Goal: Navigation & Orientation: Find specific page/section

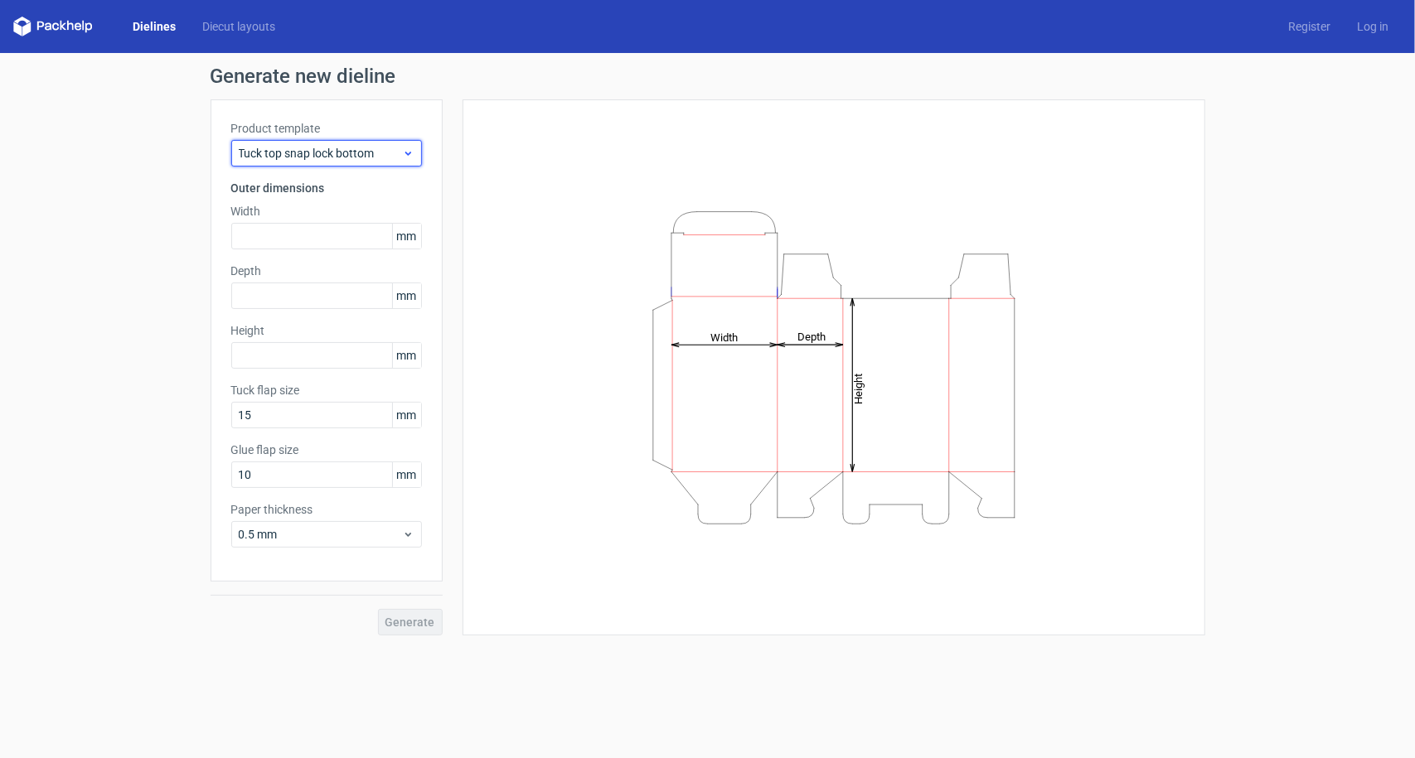
click at [312, 162] on div "Tuck top snap lock bottom" at bounding box center [326, 153] width 191 height 27
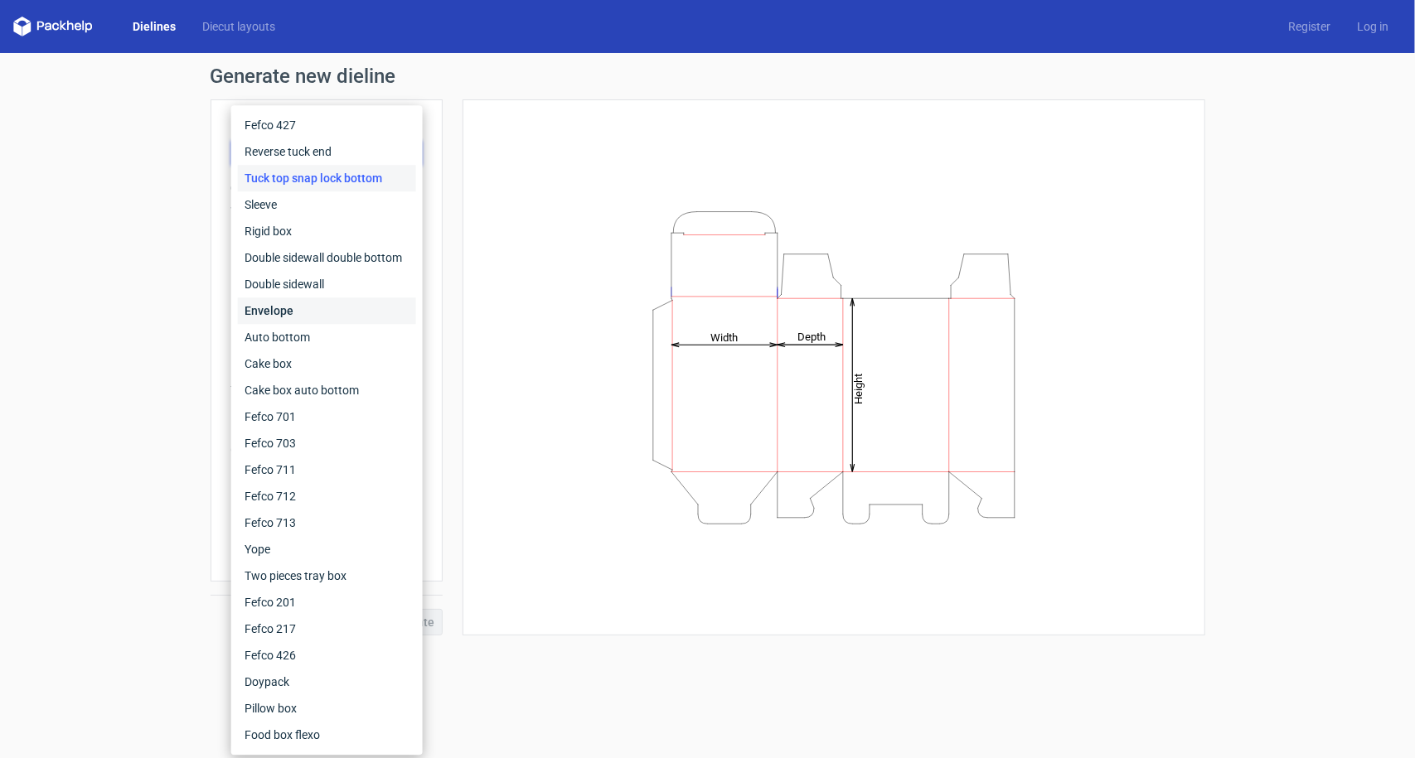
click at [316, 312] on div "Envelope" at bounding box center [327, 311] width 178 height 27
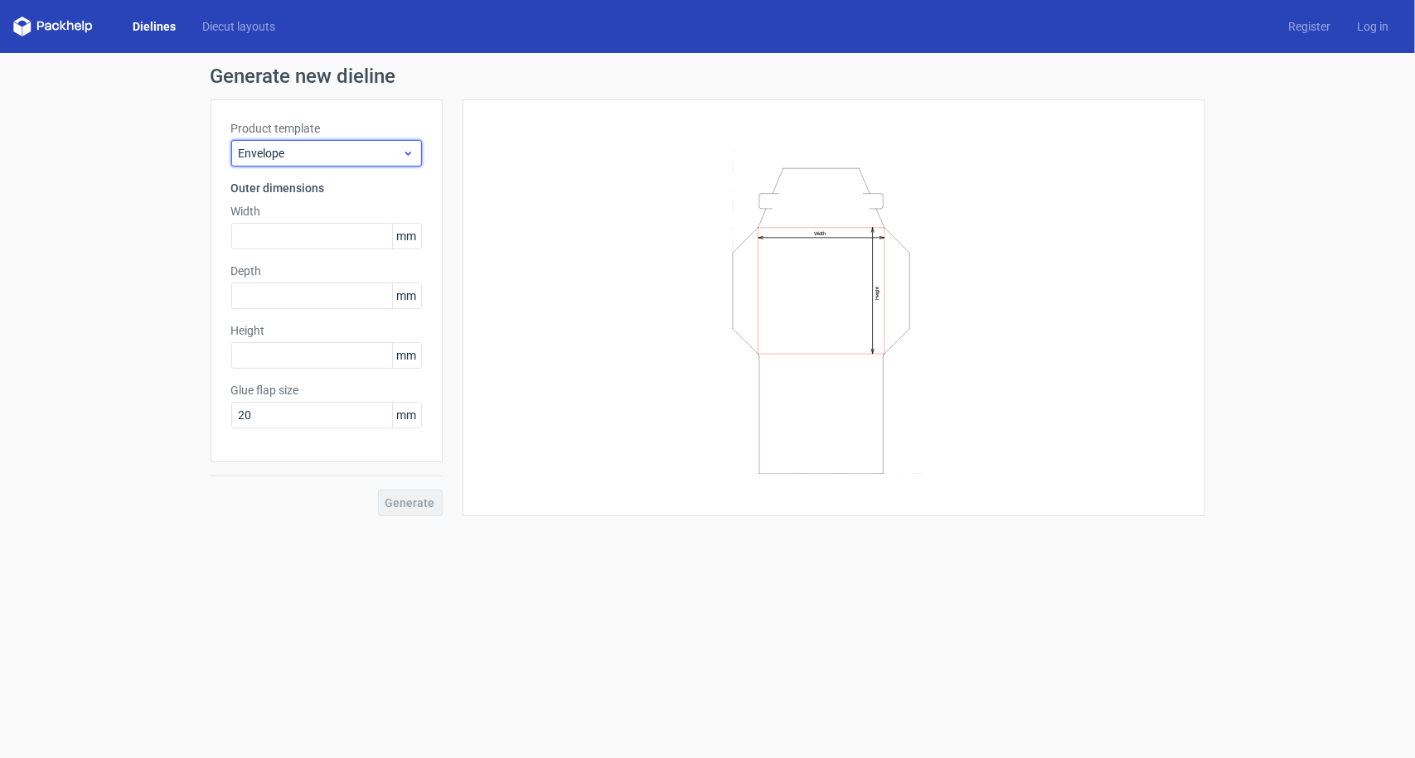
click at [348, 150] on span "Envelope" at bounding box center [320, 153] width 163 height 17
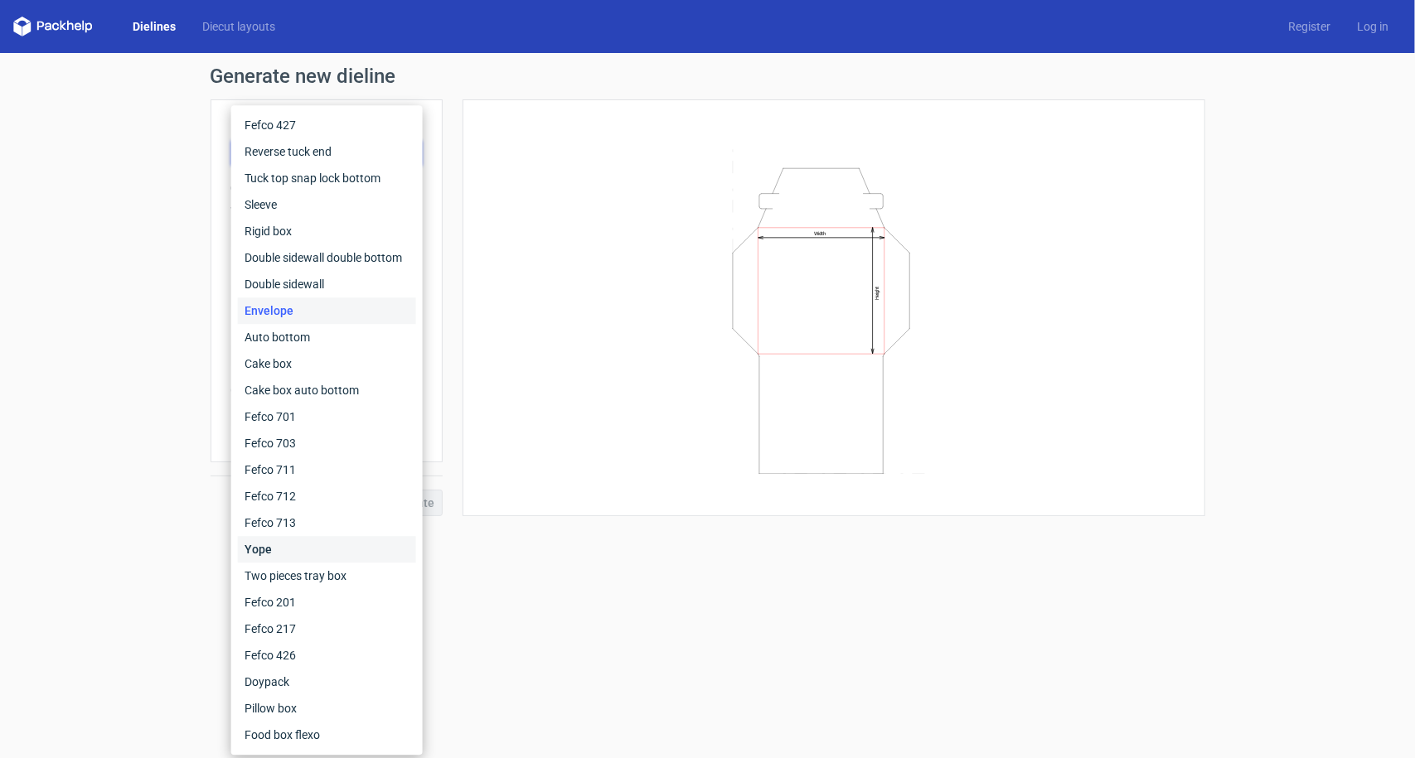
click at [317, 544] on div "Yope" at bounding box center [327, 549] width 178 height 27
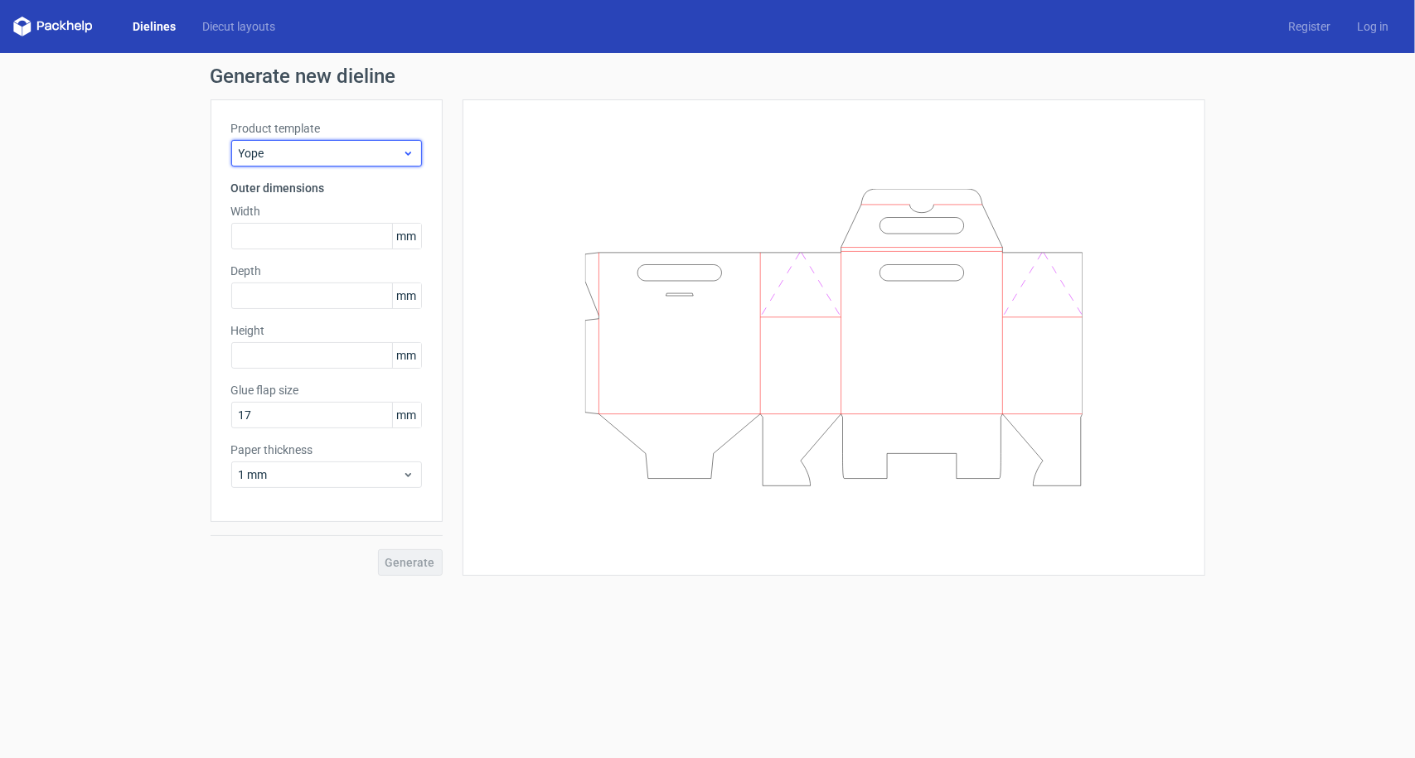
click at [394, 140] on div "Yope" at bounding box center [326, 153] width 191 height 27
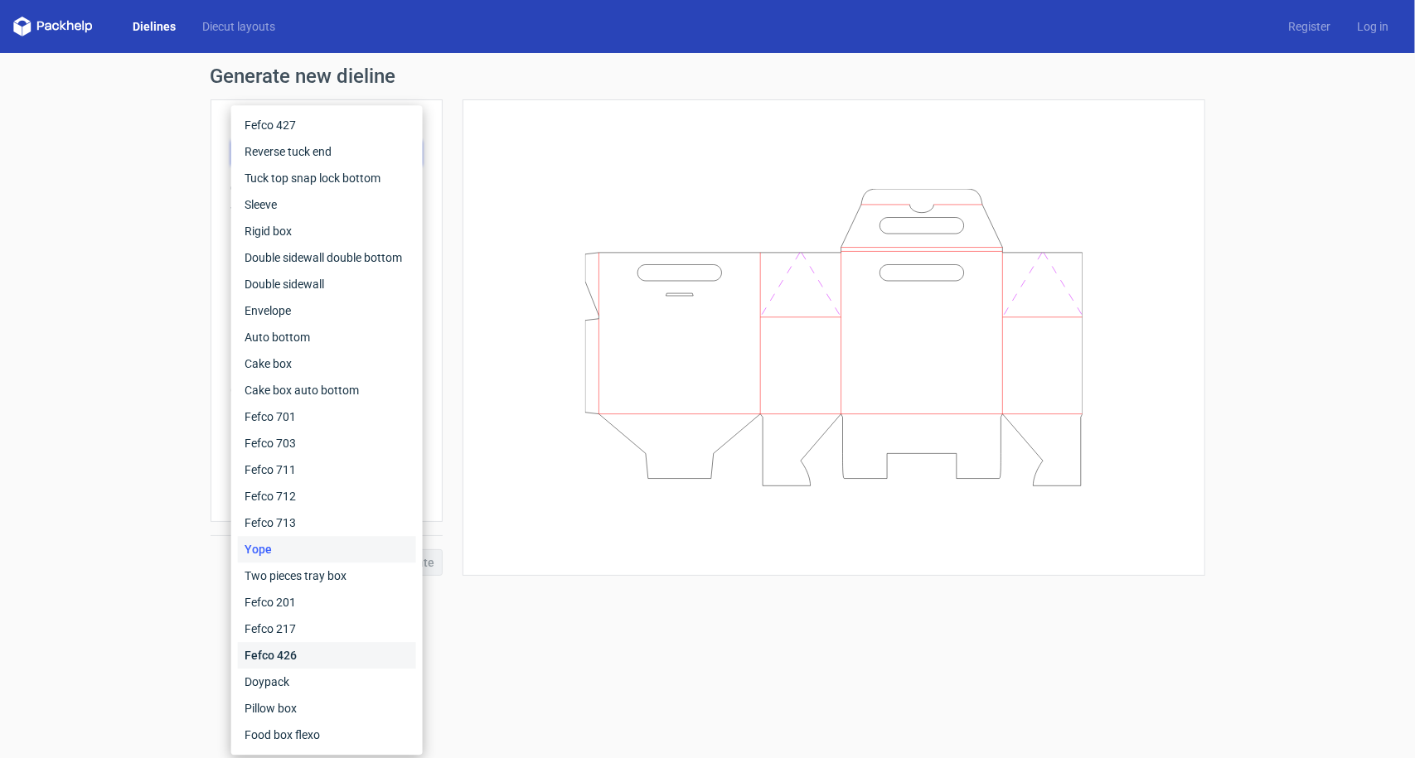
click at [298, 660] on div "Fefco 426" at bounding box center [327, 655] width 178 height 27
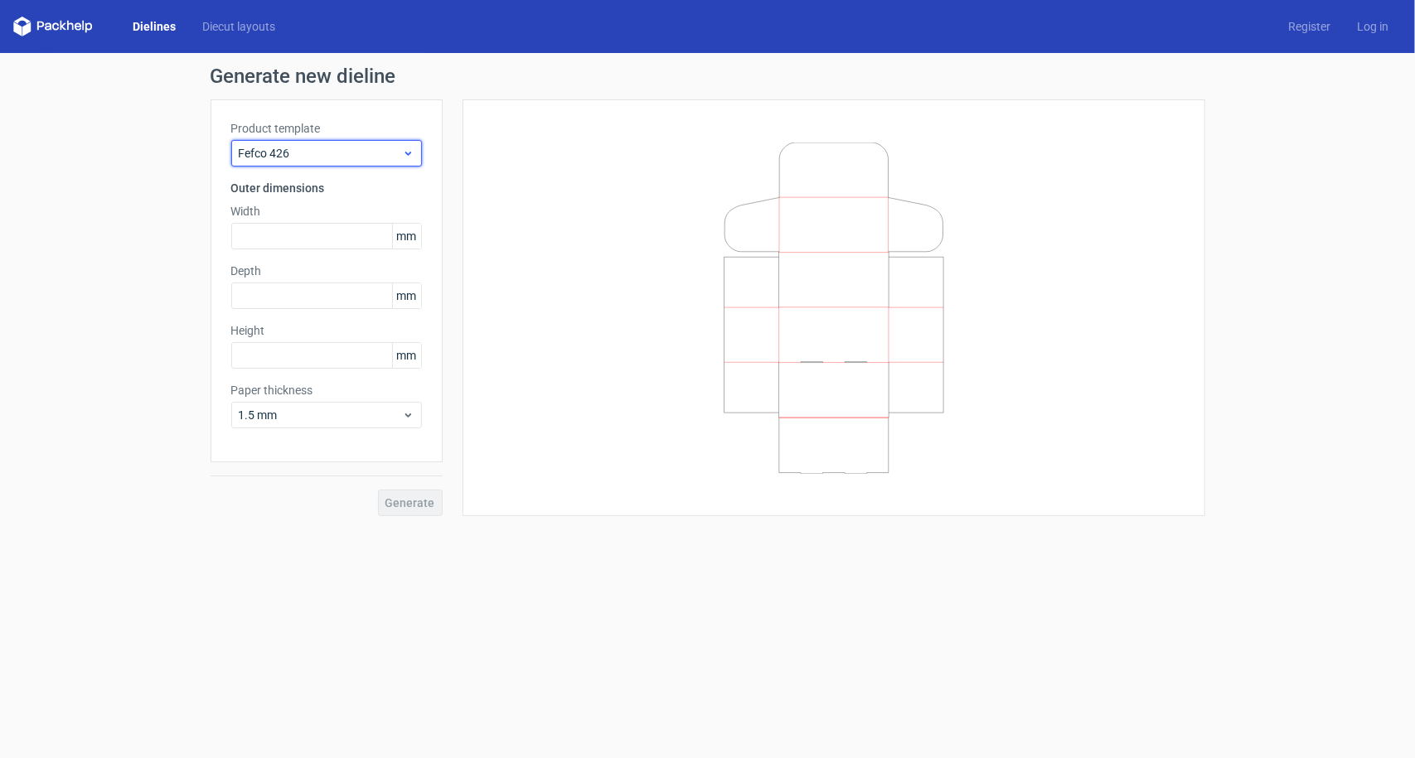
click at [348, 147] on span "Fefco 426" at bounding box center [320, 153] width 163 height 17
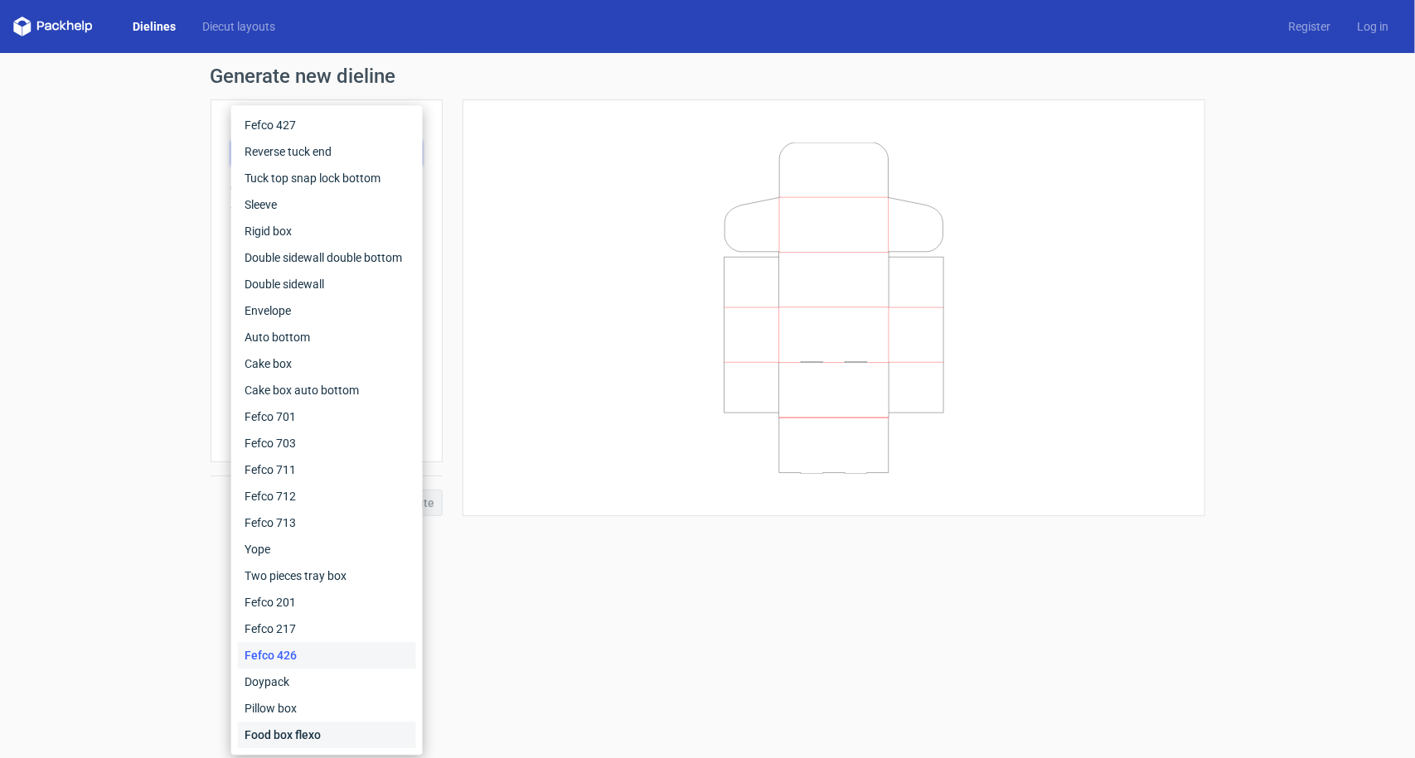
click at [284, 738] on div "Food box flexo" at bounding box center [327, 735] width 178 height 27
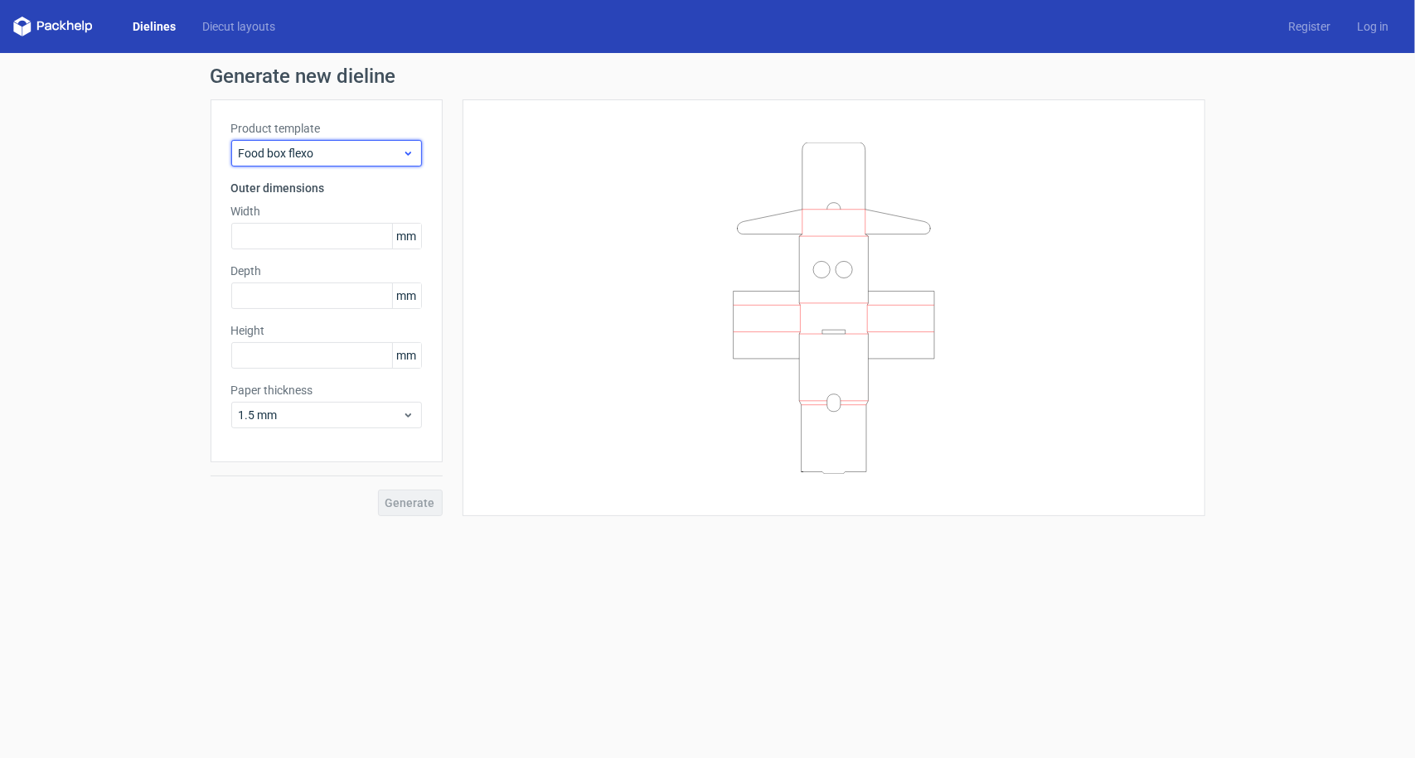
click at [330, 161] on div "Food box flexo" at bounding box center [326, 153] width 191 height 27
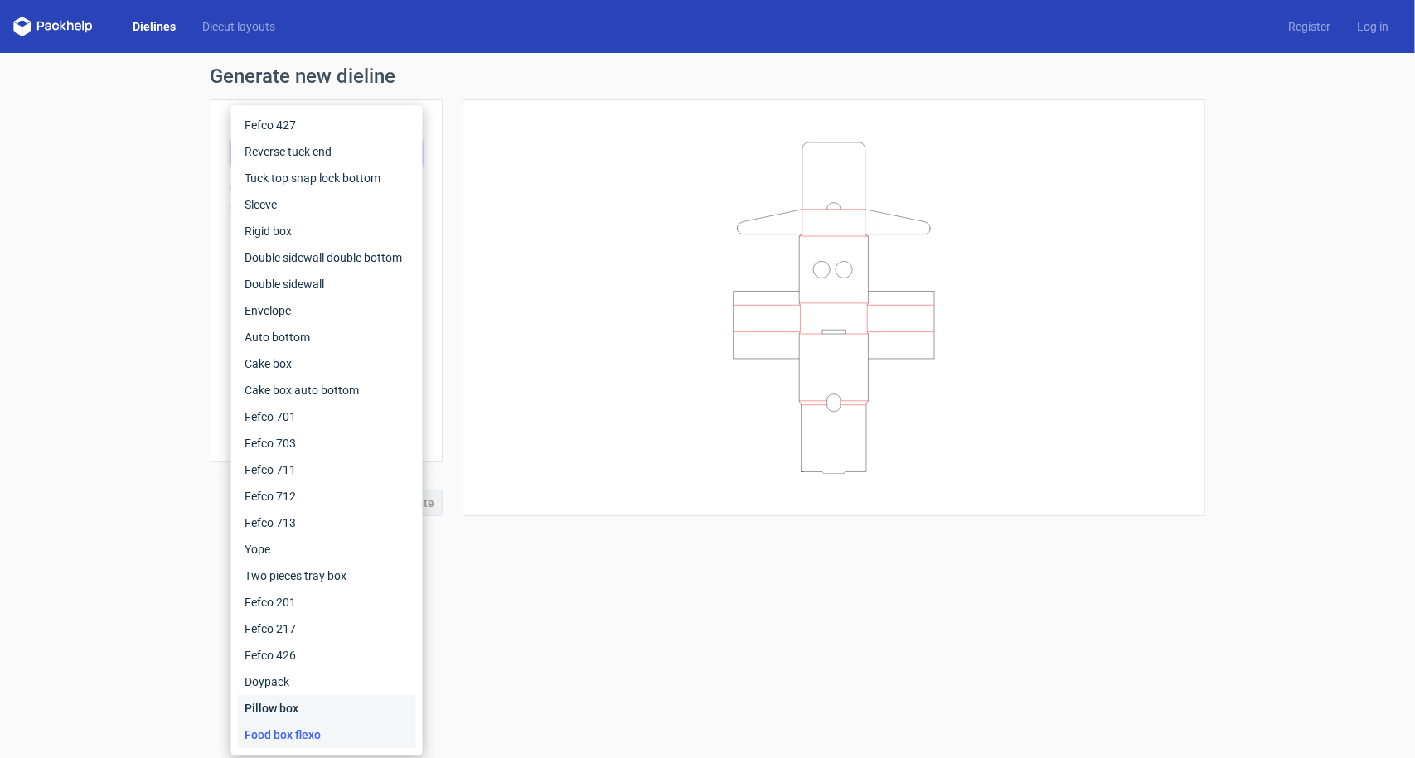
click at [284, 702] on div "Pillow box" at bounding box center [327, 708] width 178 height 27
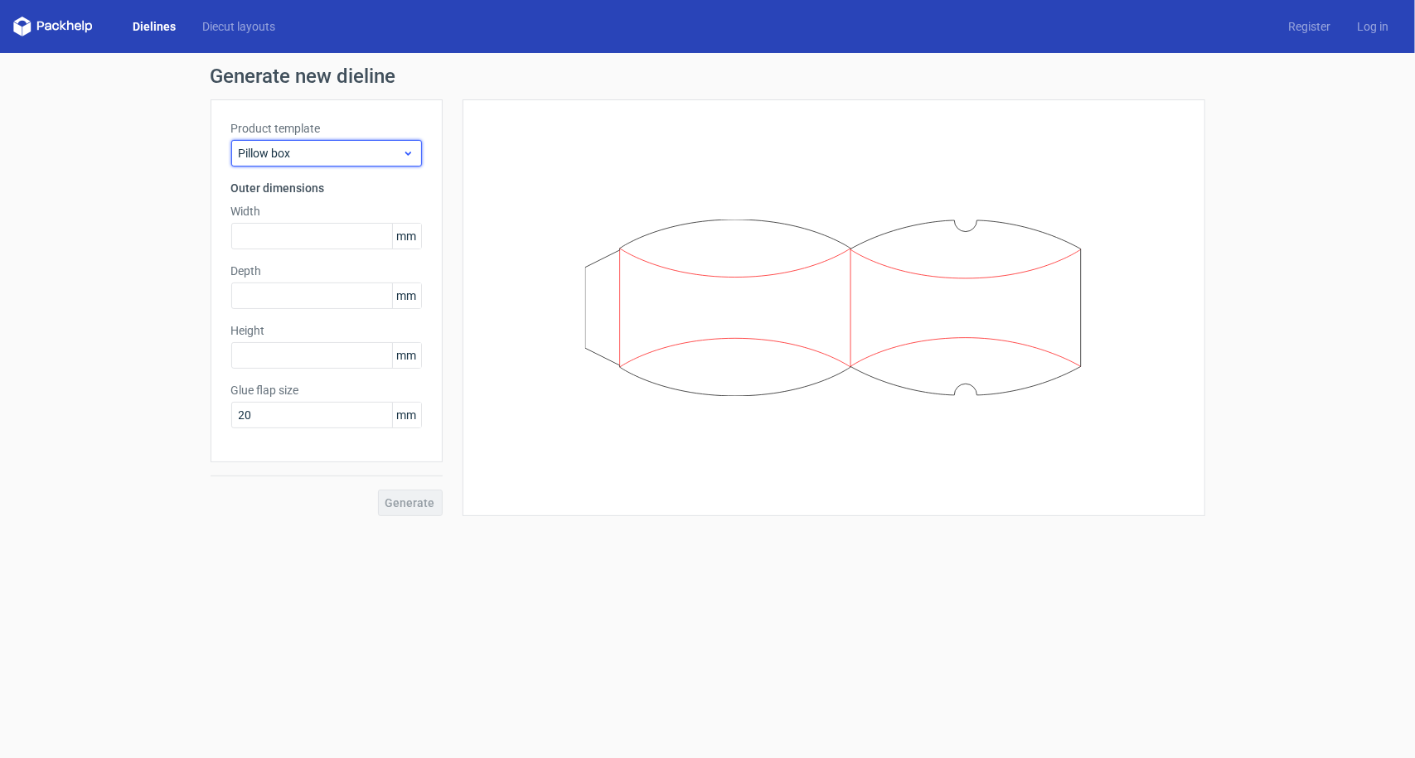
click at [332, 157] on span "Pillow box" at bounding box center [320, 153] width 163 height 17
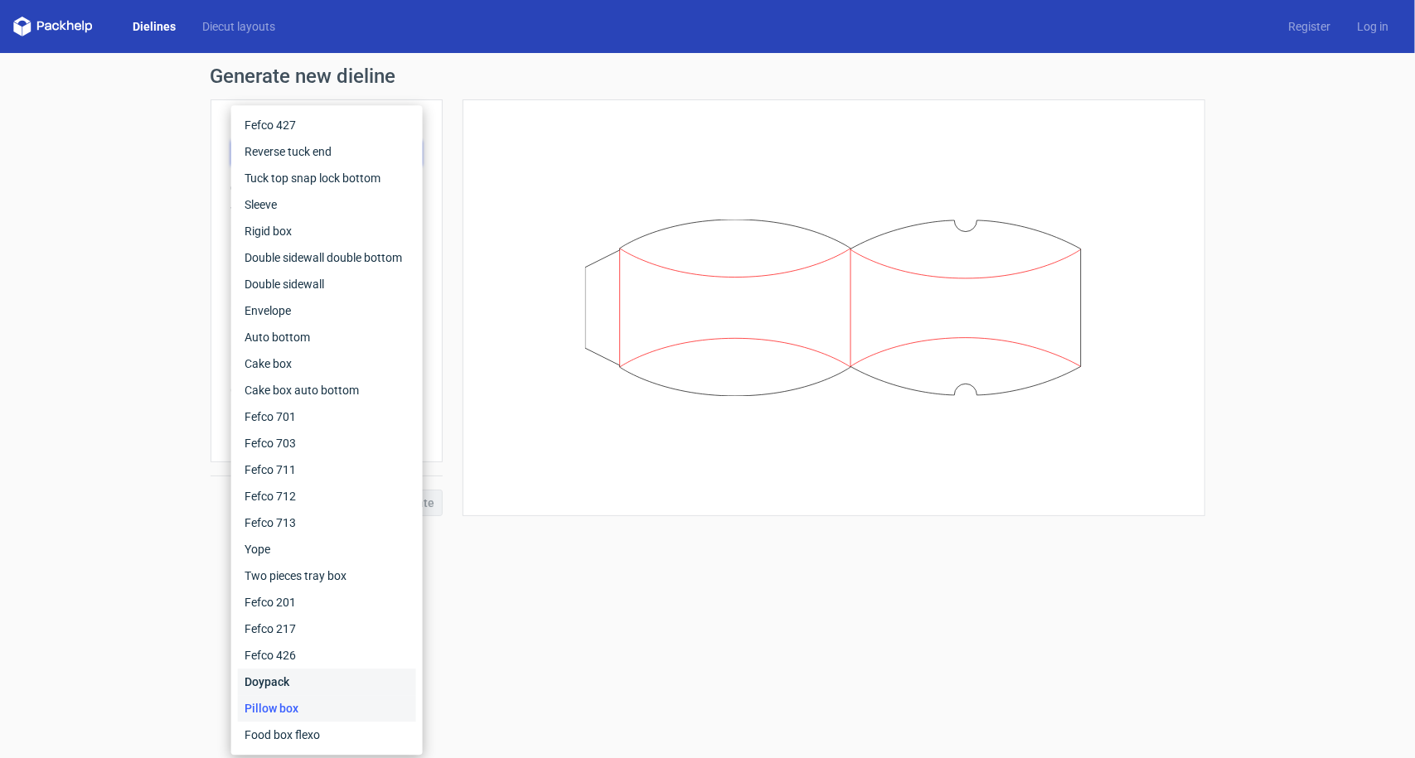
click at [289, 679] on div "Doypack" at bounding box center [327, 682] width 178 height 27
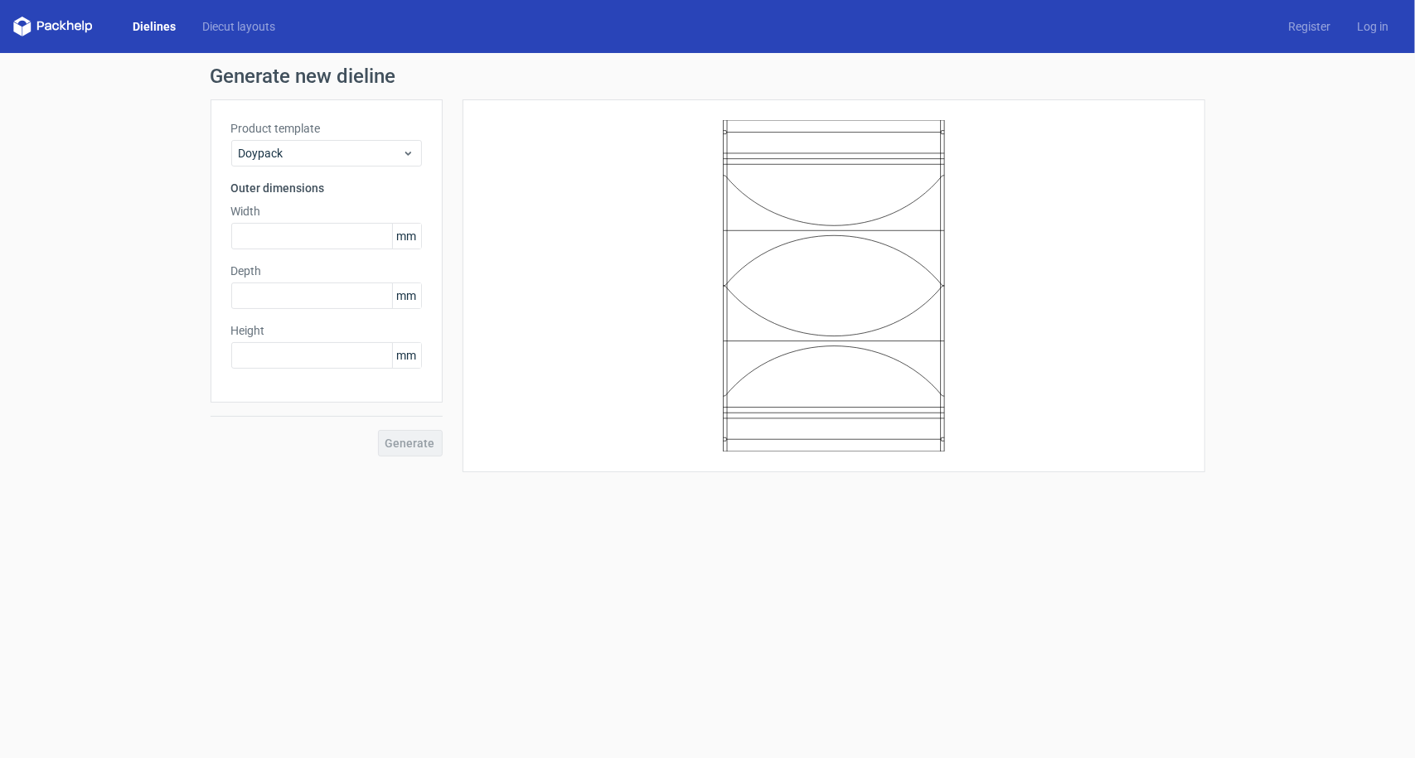
drag, startPoint x: 474, startPoint y: 140, endPoint x: 449, endPoint y: 150, distance: 26.8
drag, startPoint x: 449, startPoint y: 150, endPoint x: 378, endPoint y: 157, distance: 71.6
click at [378, 157] on span "Doypack" at bounding box center [320, 153] width 163 height 17
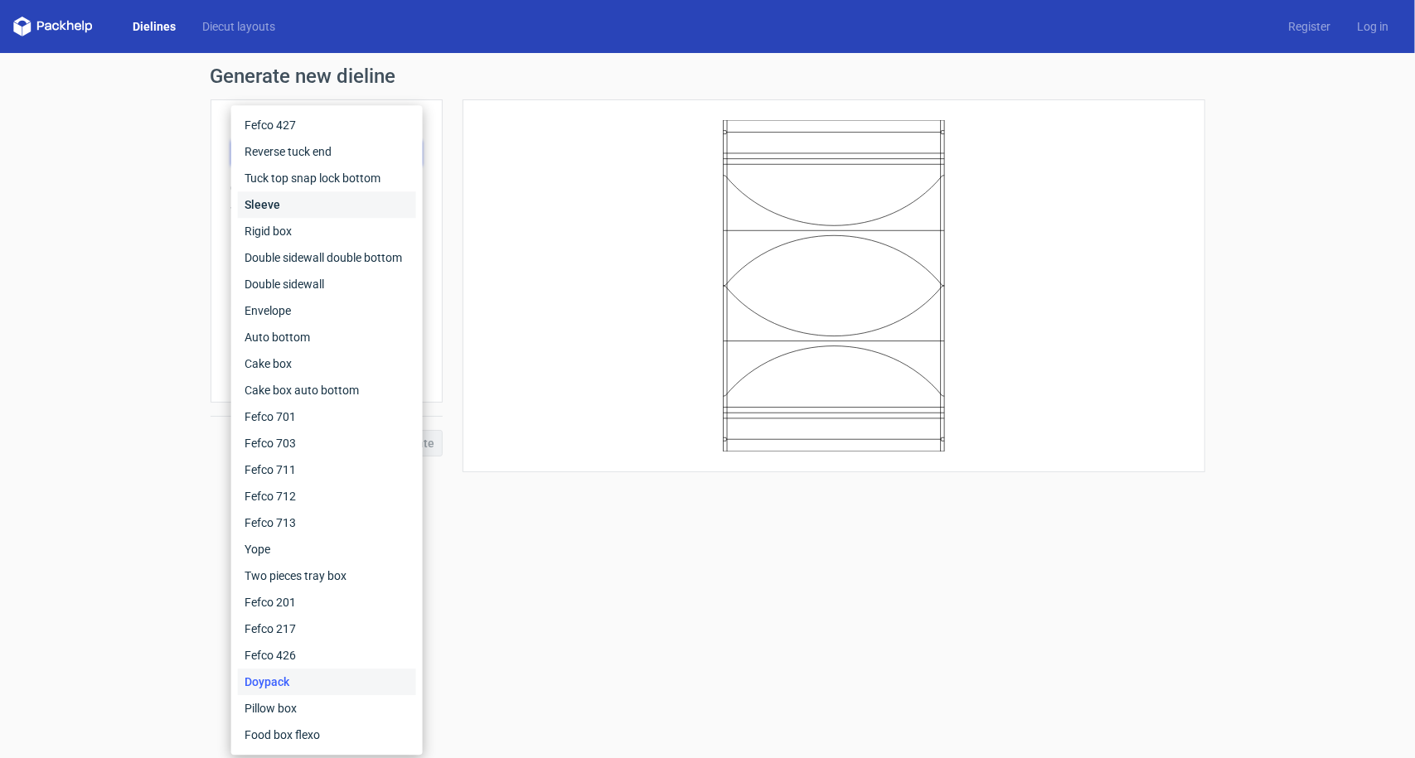
click at [365, 210] on div "Sleeve" at bounding box center [327, 204] width 178 height 27
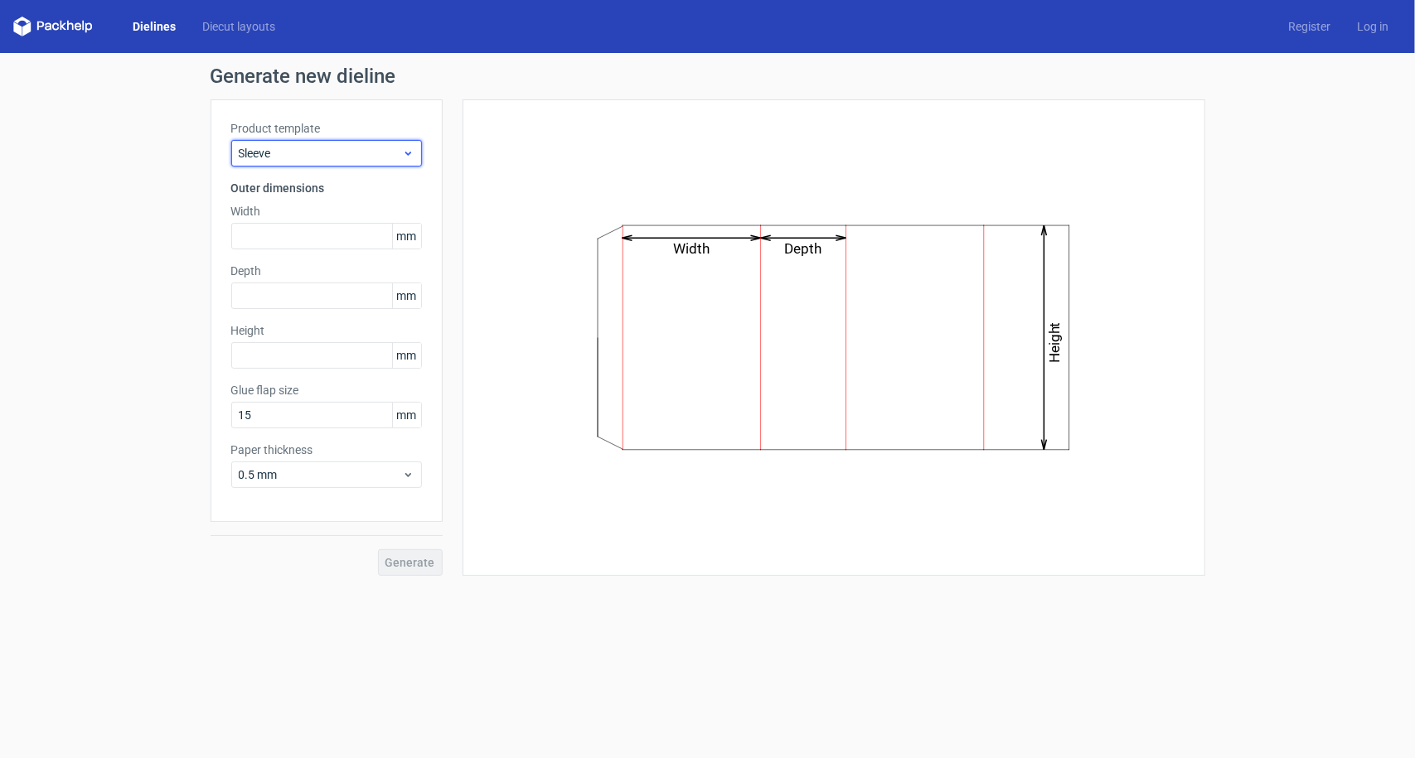
click at [339, 147] on span "Sleeve" at bounding box center [320, 153] width 163 height 17
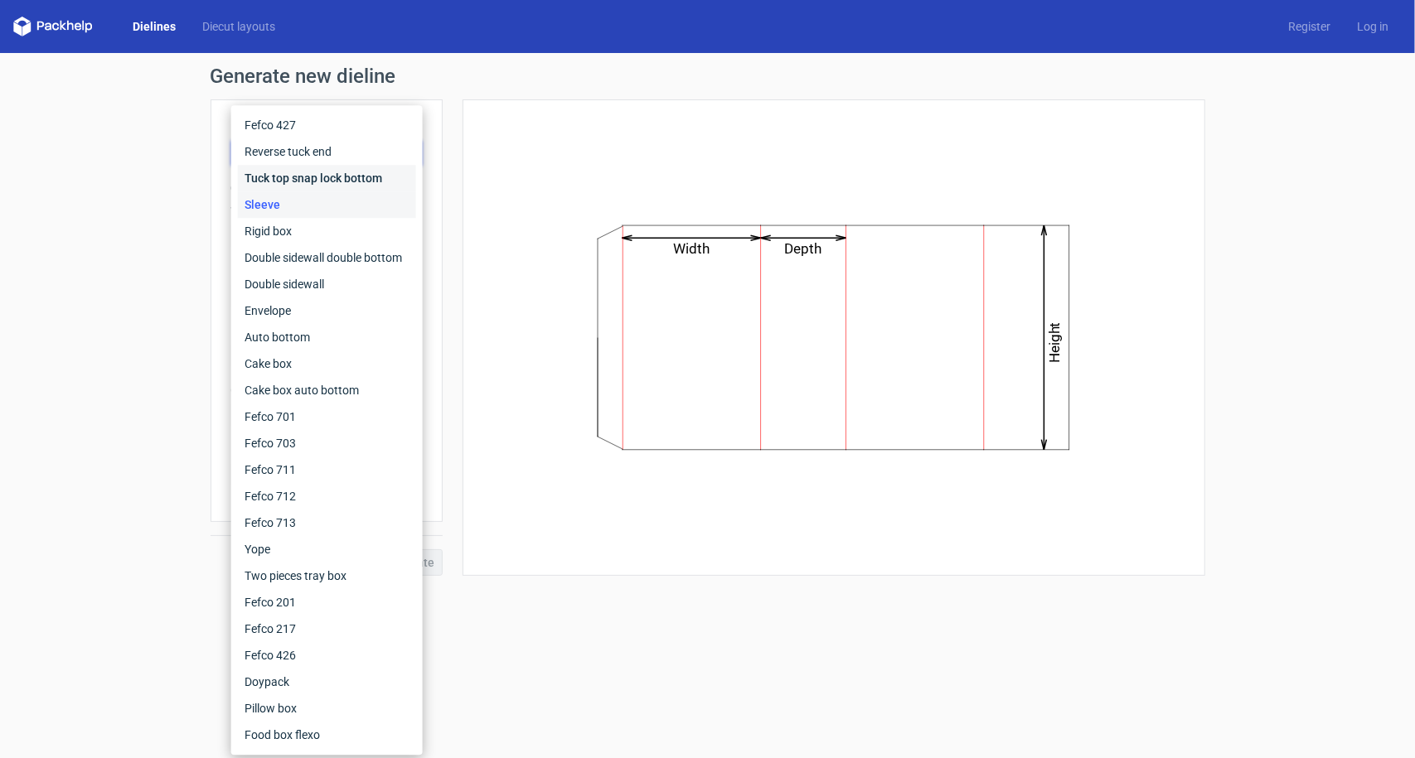
click at [322, 169] on div "Tuck top snap lock bottom" at bounding box center [327, 178] width 178 height 27
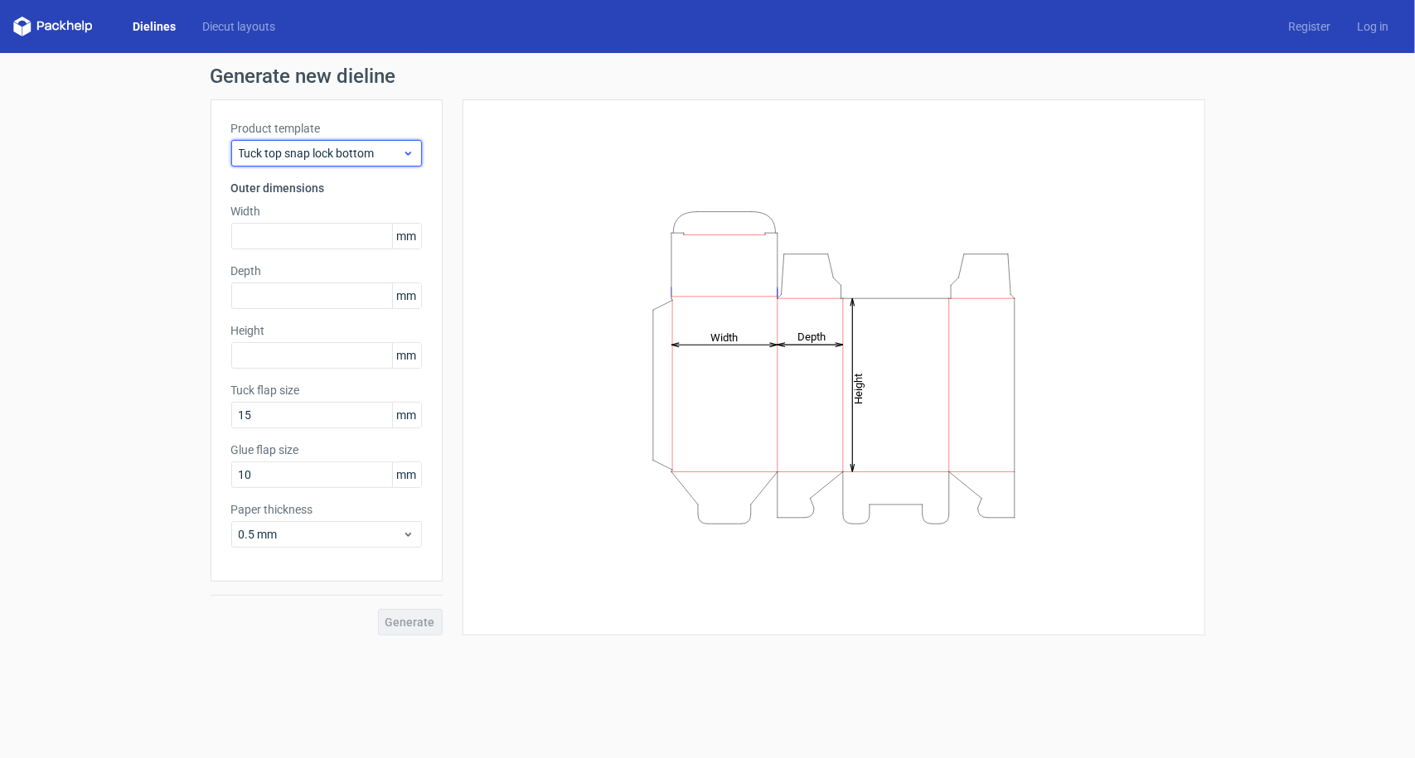
click at [341, 143] on div "Tuck top snap lock bottom" at bounding box center [326, 153] width 191 height 27
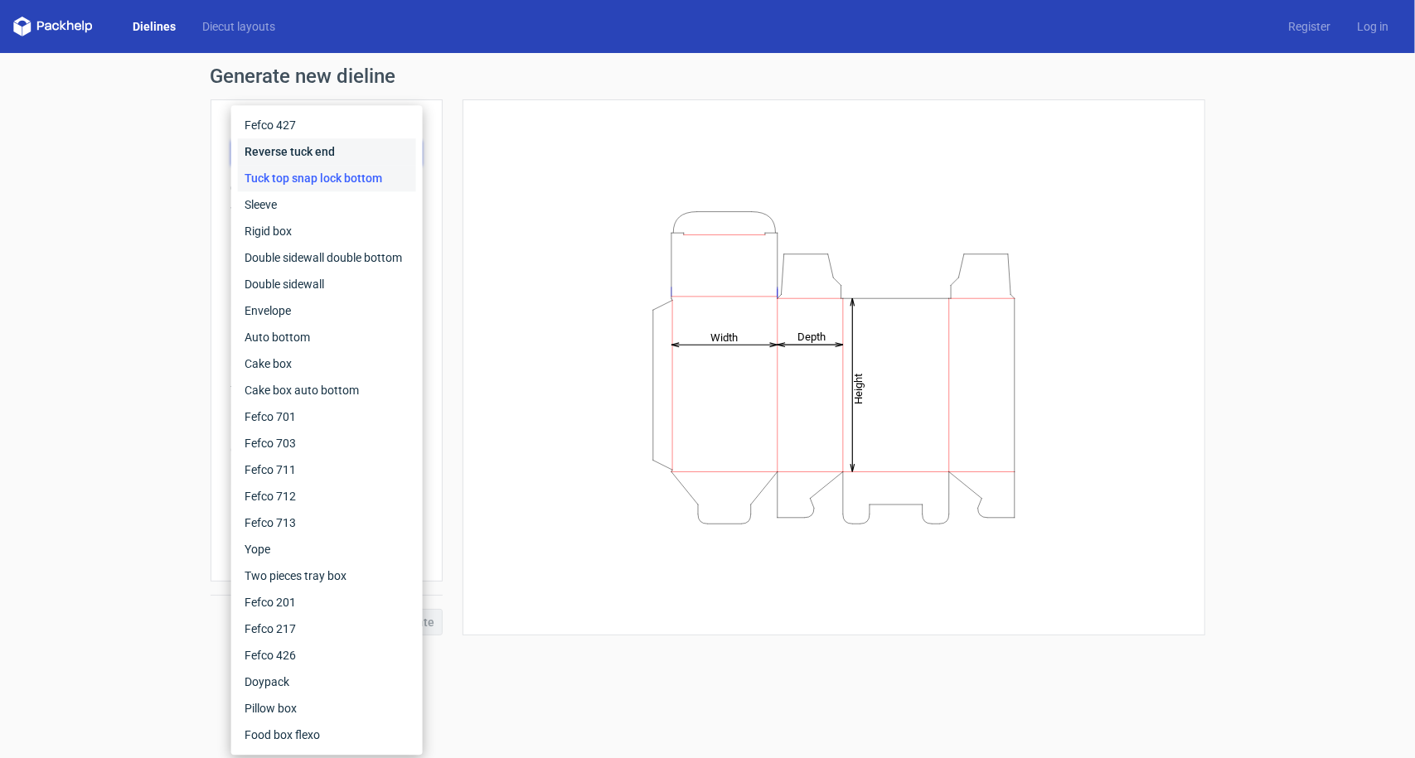
click at [336, 164] on div "Reverse tuck end" at bounding box center [327, 151] width 178 height 27
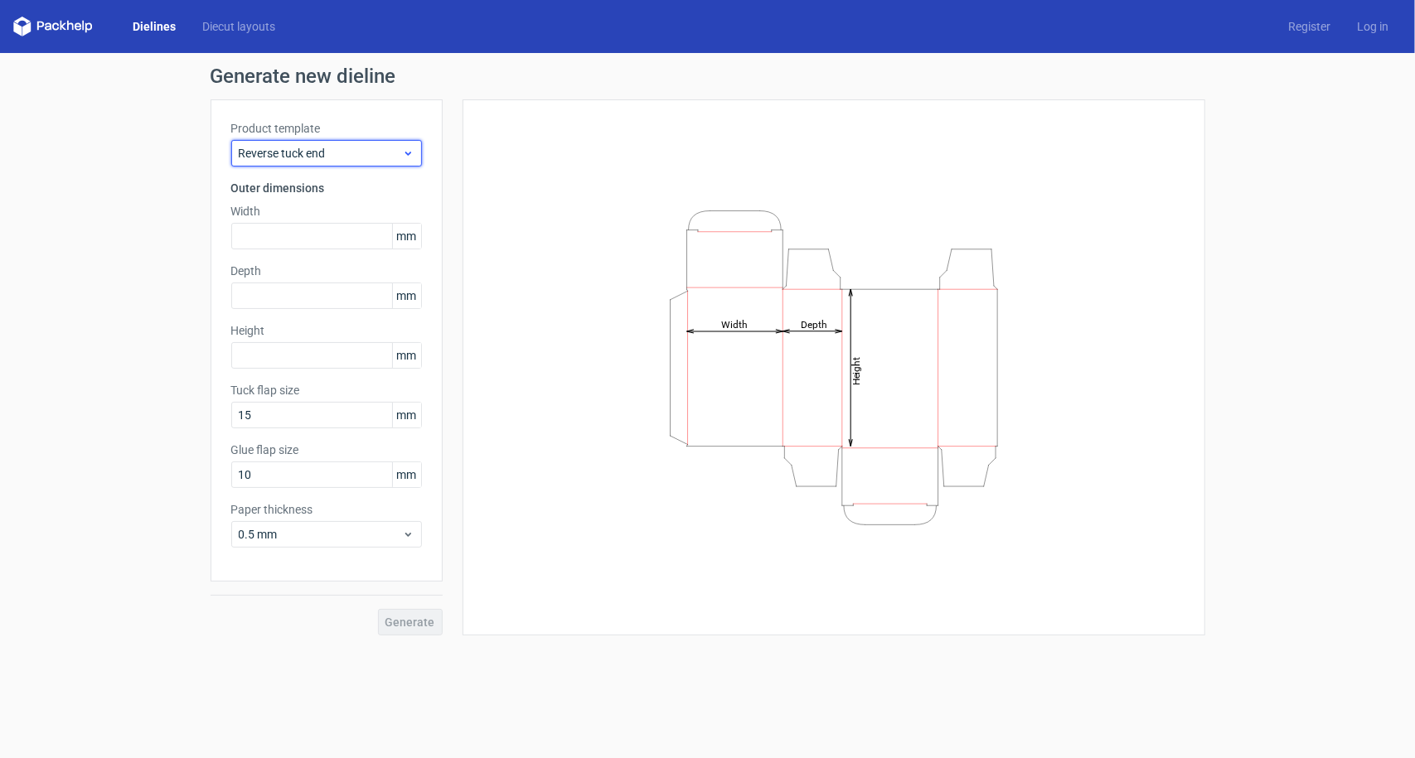
click at [343, 149] on span "Reverse tuck end" at bounding box center [320, 153] width 163 height 17
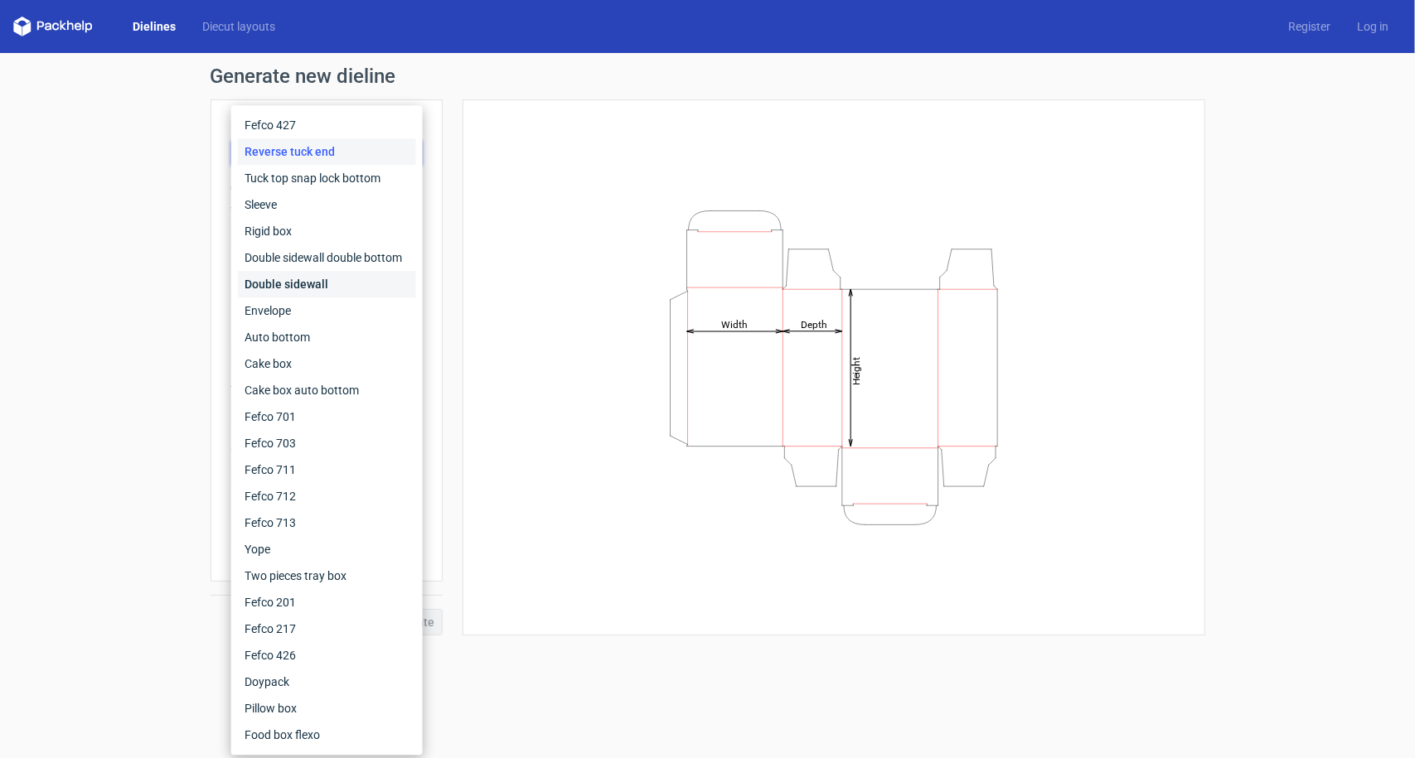
click at [322, 276] on div "Double sidewall" at bounding box center [327, 284] width 178 height 27
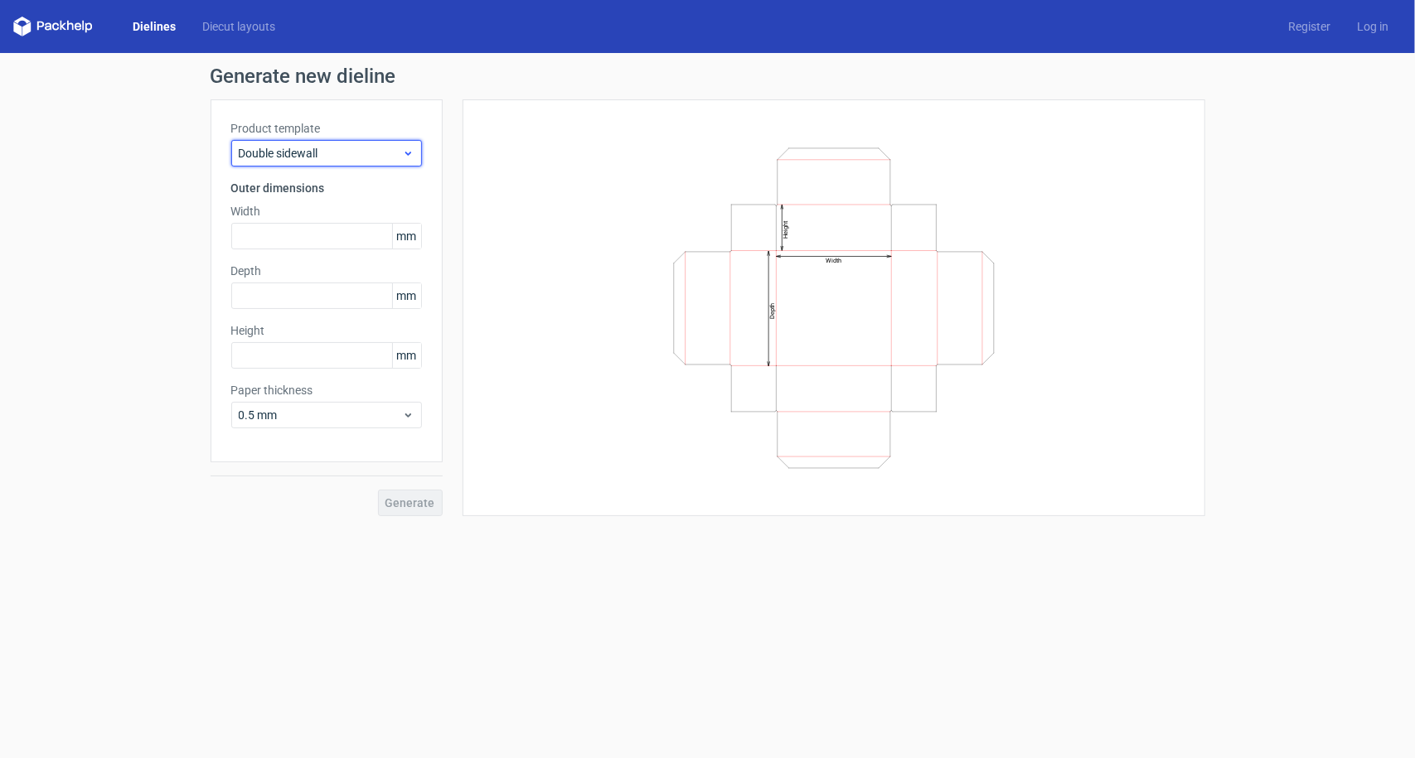
click at [343, 148] on span "Double sidewall" at bounding box center [320, 153] width 163 height 17
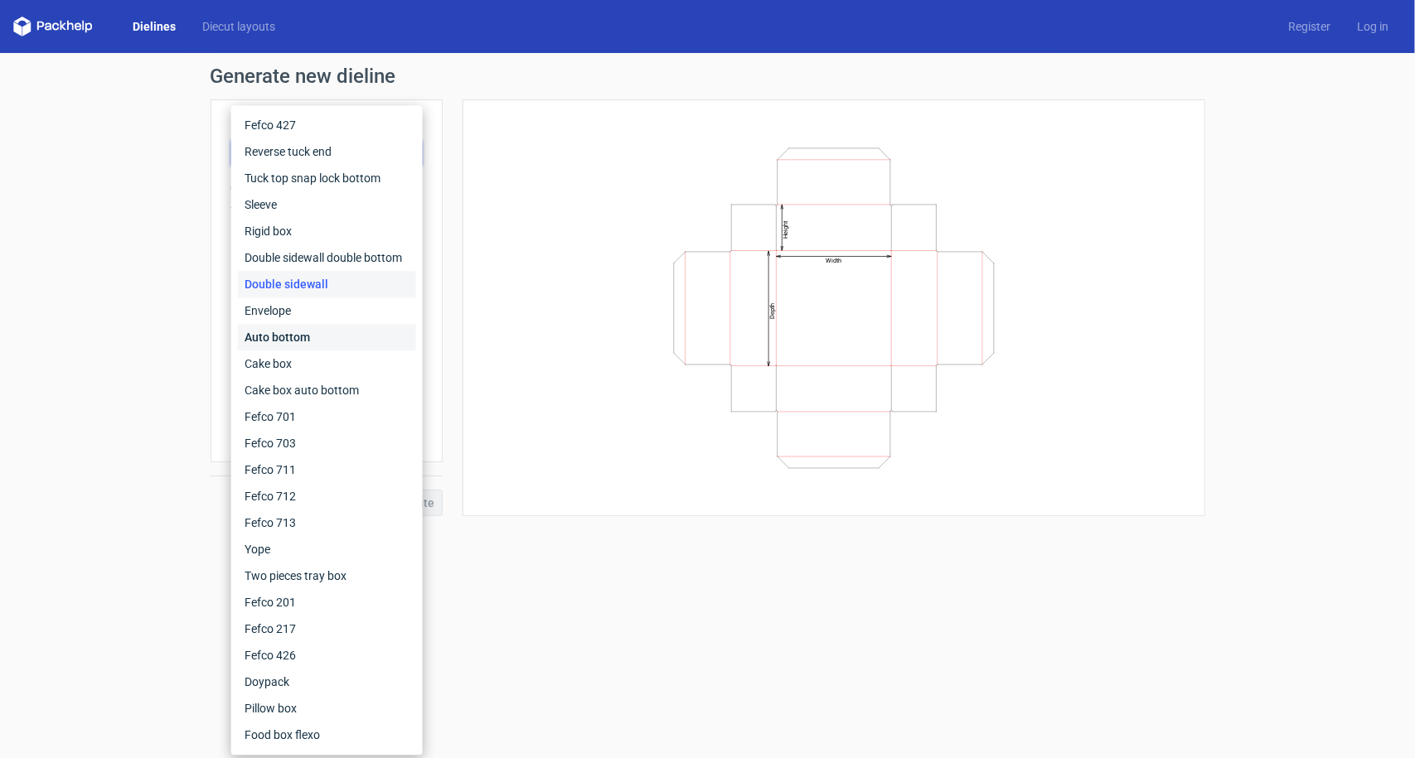
click at [316, 331] on div "Auto bottom" at bounding box center [327, 337] width 178 height 27
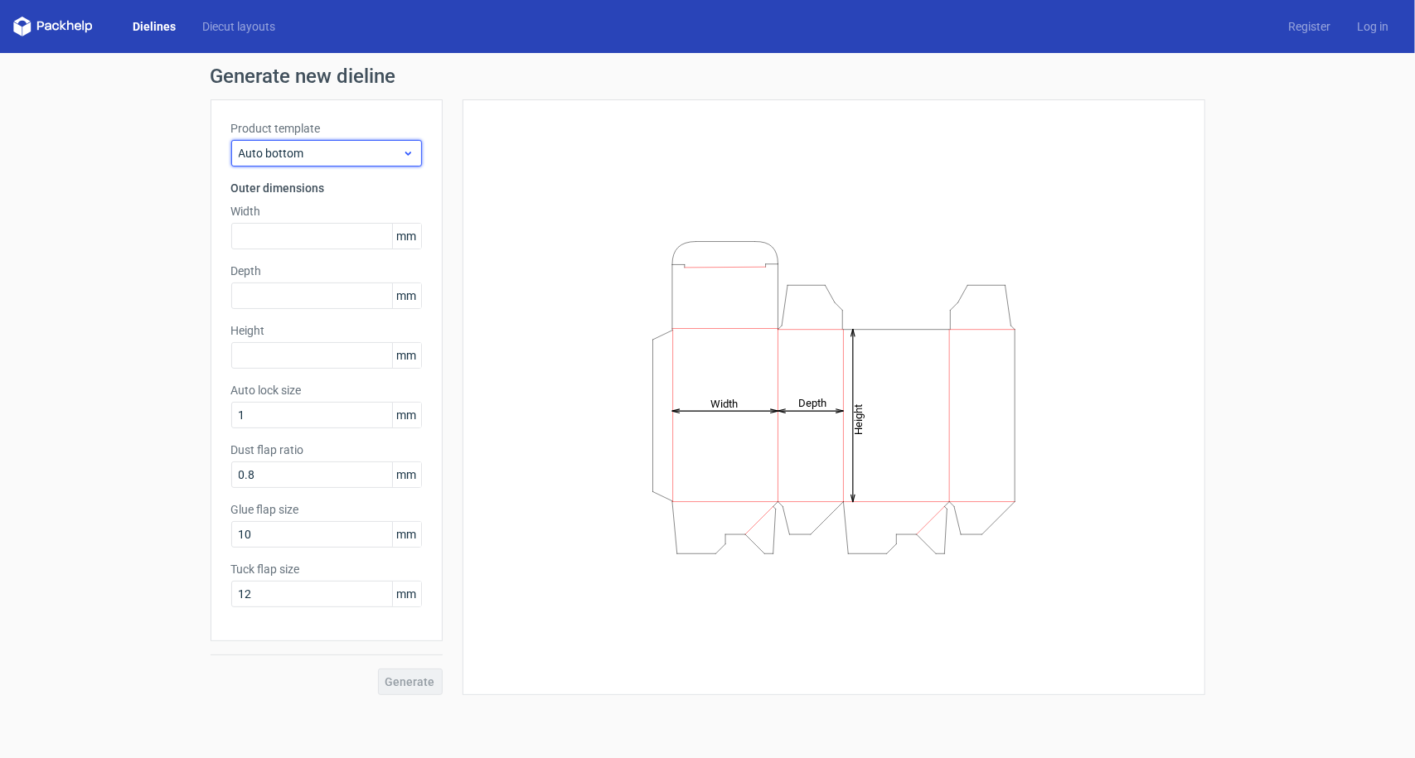
click at [353, 157] on span "Auto bottom" at bounding box center [320, 153] width 163 height 17
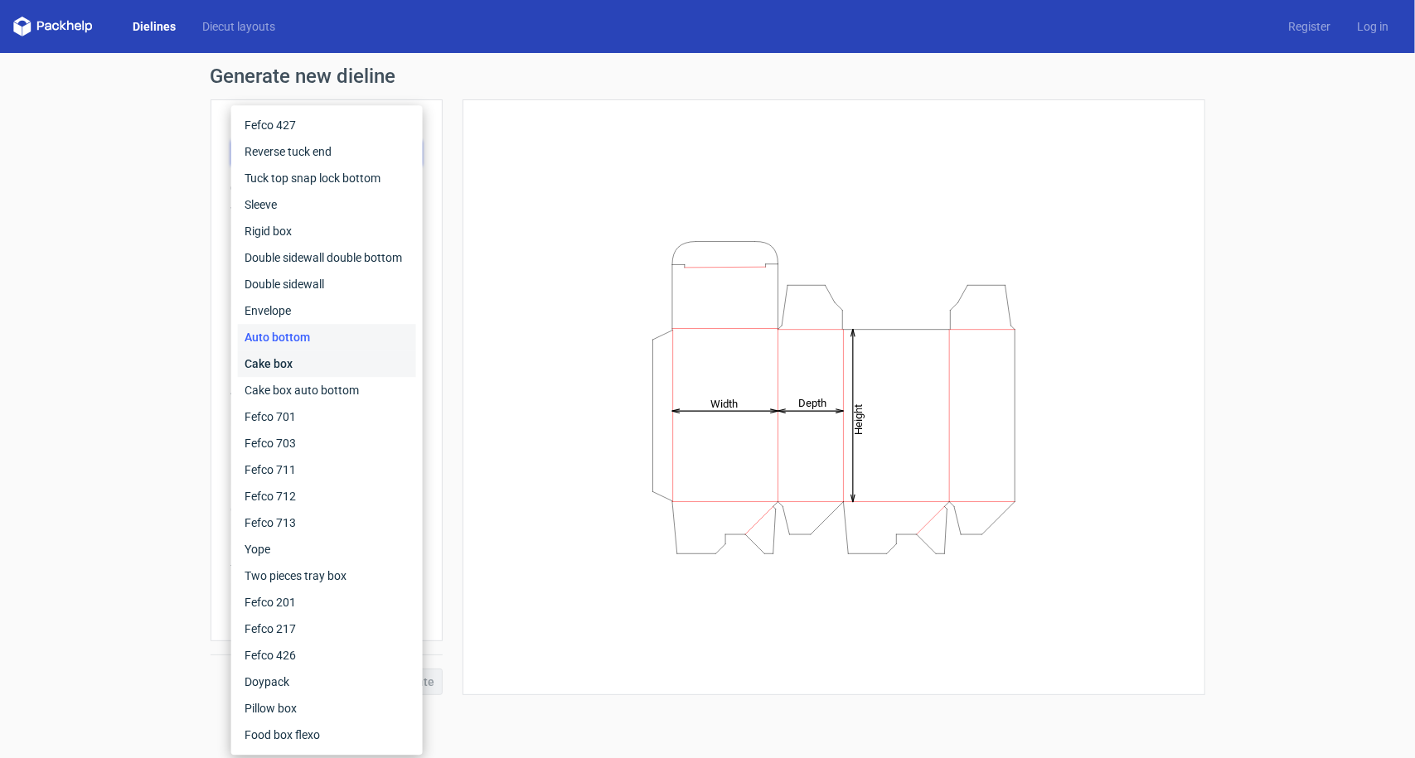
click at [306, 363] on div "Cake box" at bounding box center [327, 364] width 178 height 27
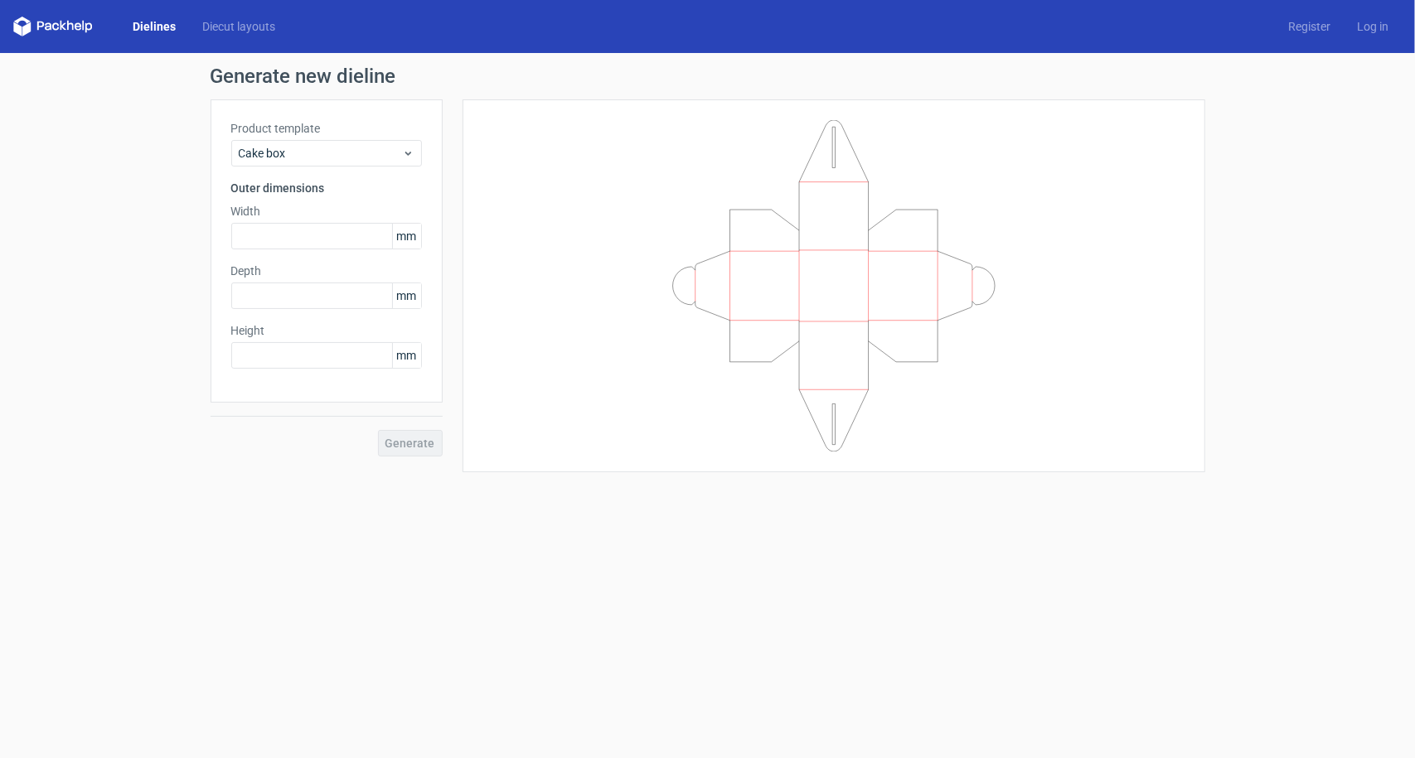
click at [338, 134] on label "Product template" at bounding box center [326, 128] width 191 height 17
click at [332, 160] on span "Cake box" at bounding box center [320, 153] width 163 height 17
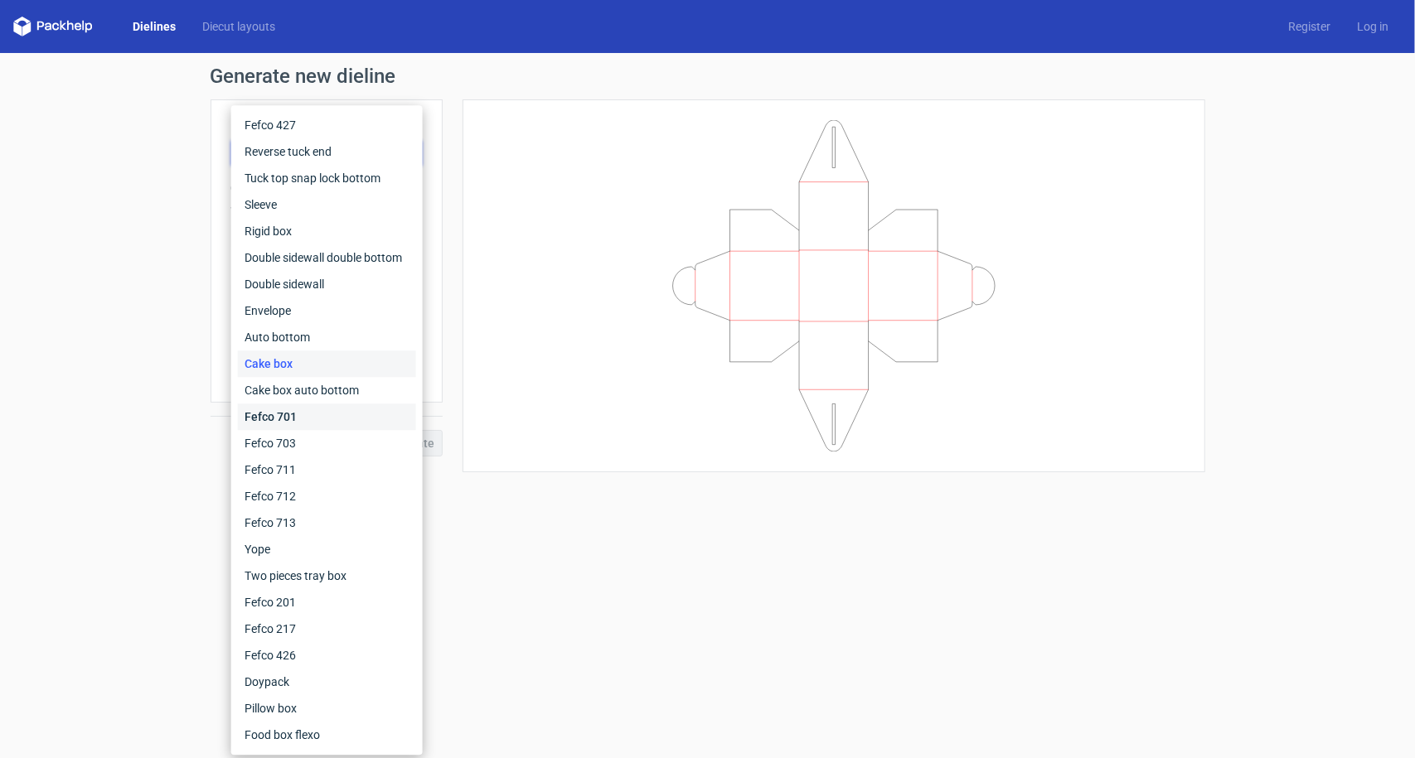
click at [309, 417] on div "Fefco 701" at bounding box center [327, 417] width 178 height 27
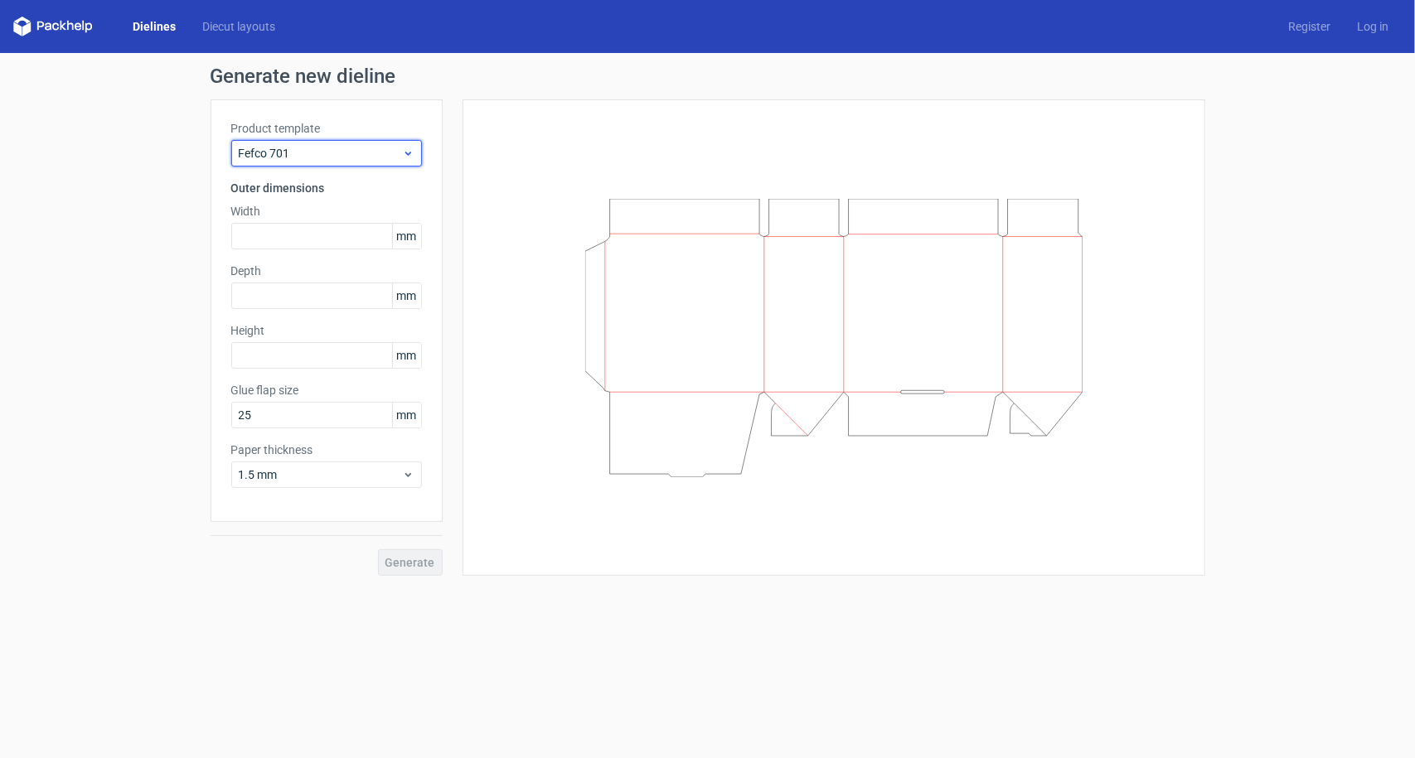
click at [340, 155] on span "Fefco 701" at bounding box center [320, 153] width 163 height 17
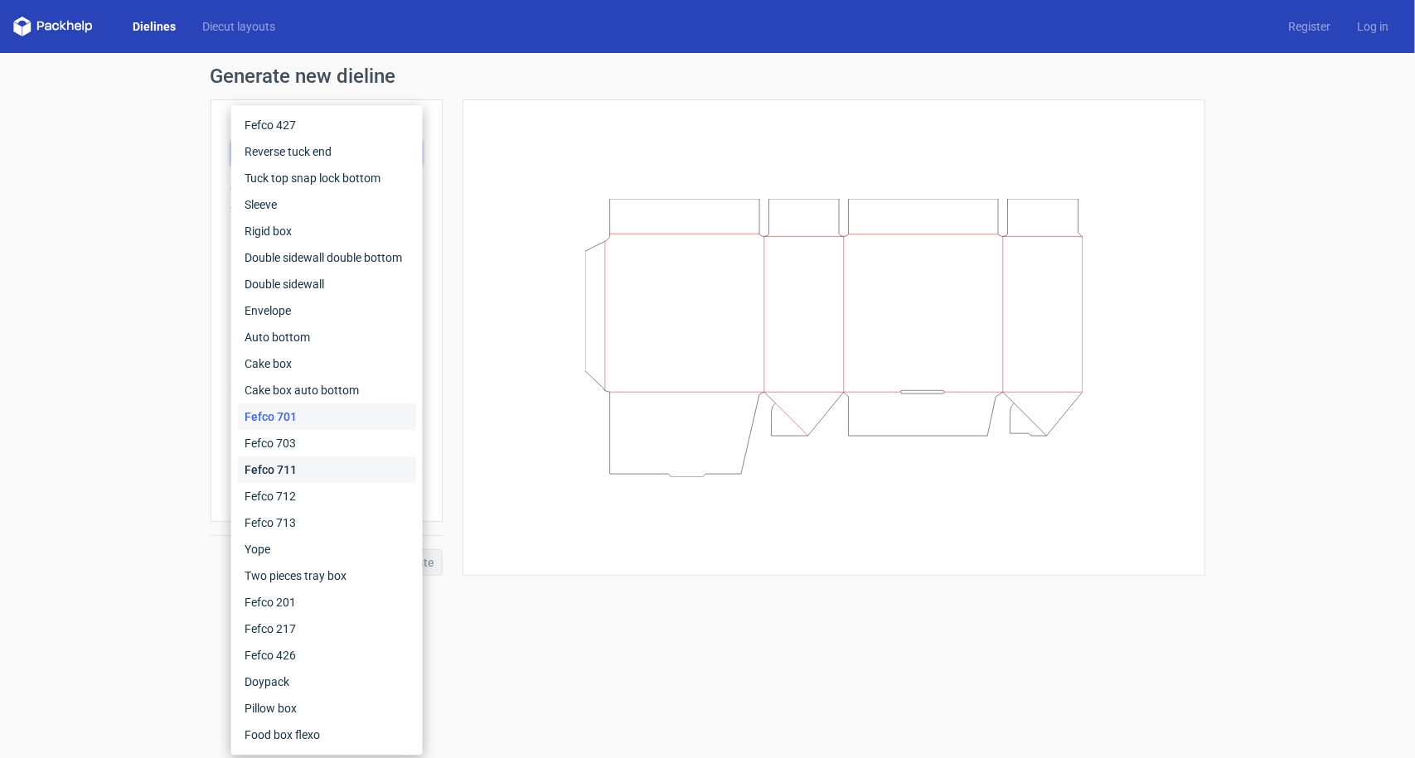
click at [310, 482] on div "Fefco 711" at bounding box center [327, 470] width 178 height 27
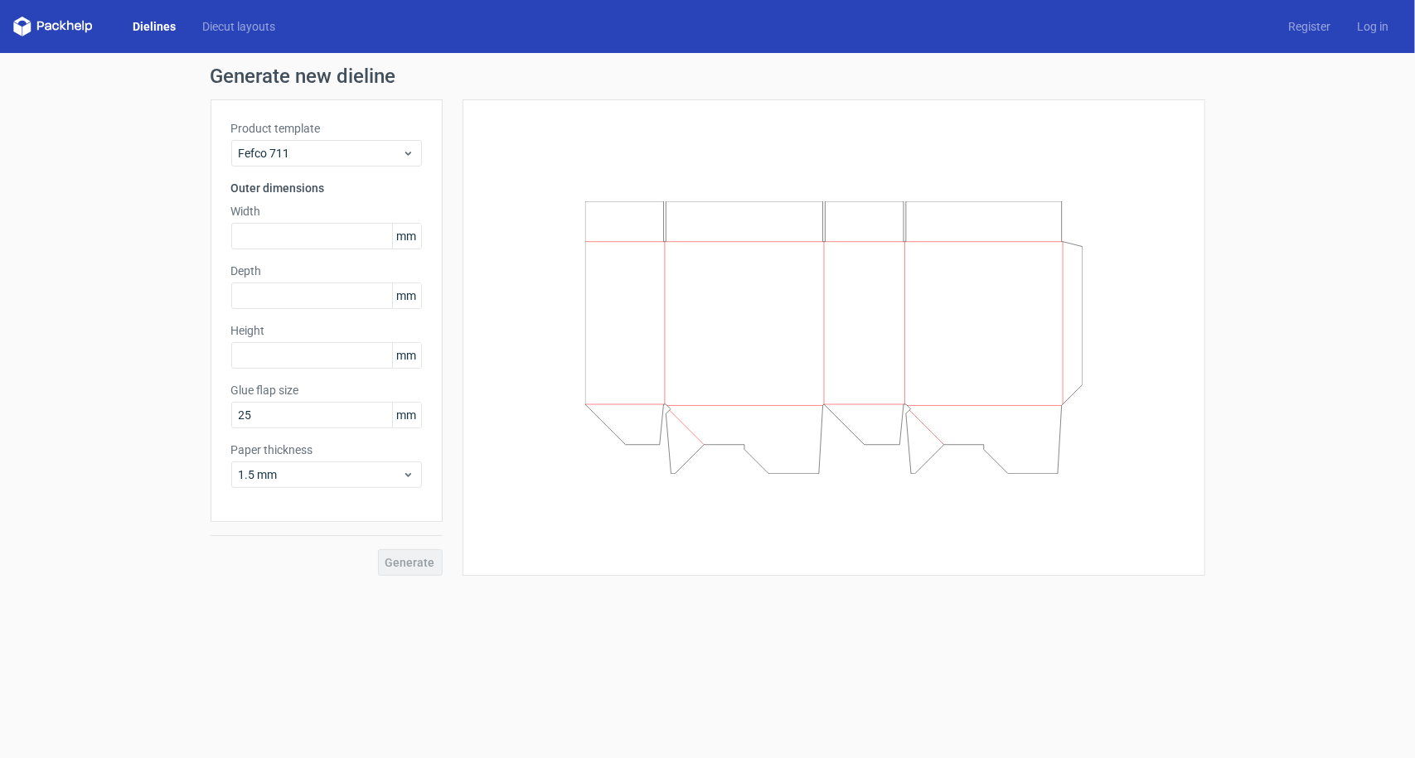
click at [322, 138] on div "Product template Fefco 711" at bounding box center [326, 143] width 191 height 46
click at [309, 145] on span "Fefco 711" at bounding box center [320, 153] width 163 height 17
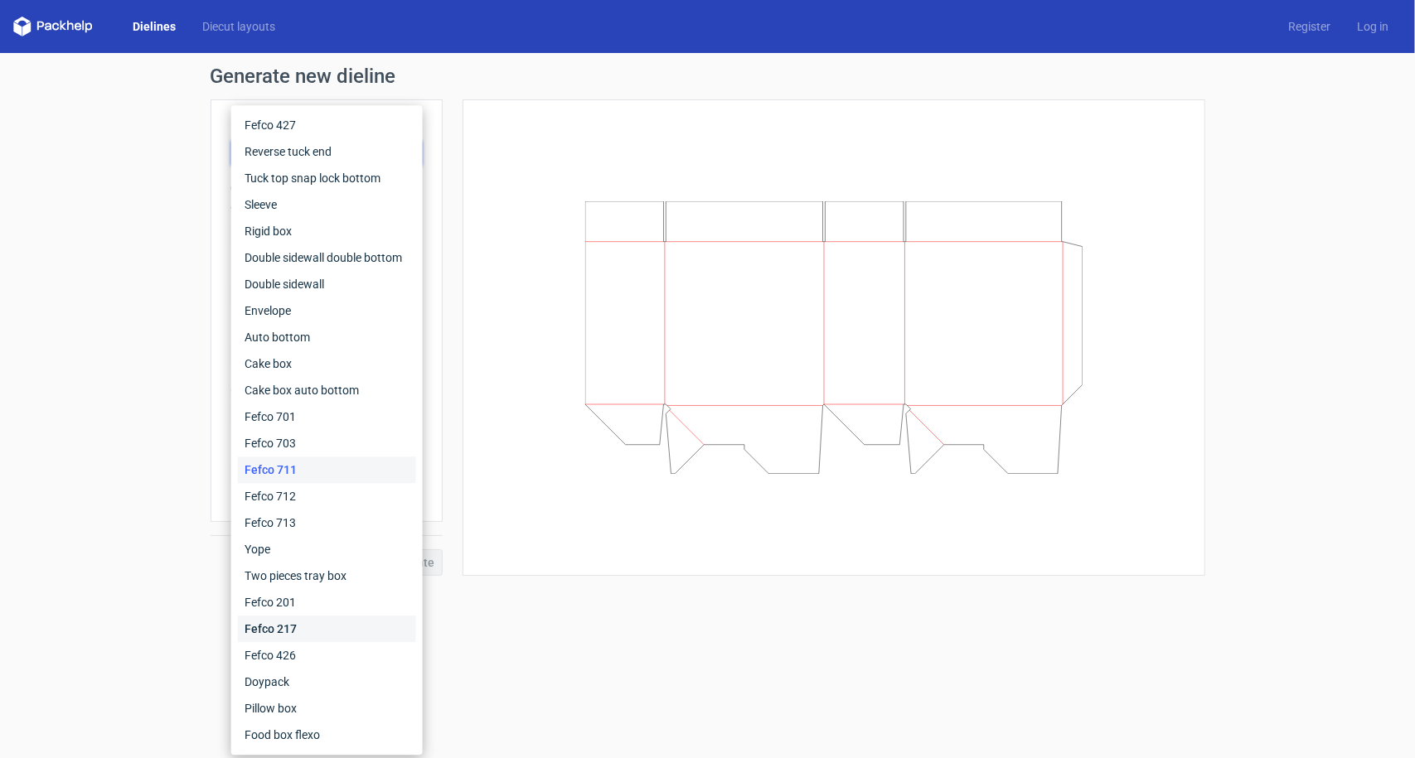
click at [285, 618] on div "Fefco 217" at bounding box center [327, 629] width 178 height 27
